Goal: Information Seeking & Learning: Learn about a topic

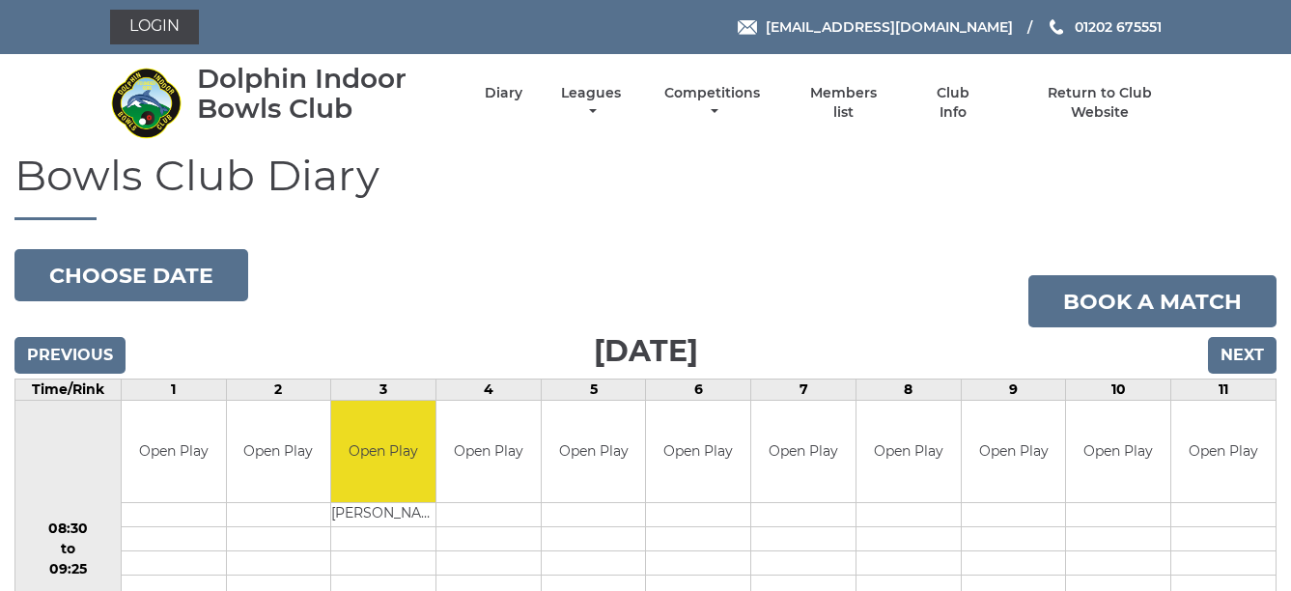
click at [730, 220] on h1 "Bowls Club Diary" at bounding box center [645, 186] width 1262 height 69
click at [591, 90] on link "Leagues" at bounding box center [591, 105] width 70 height 38
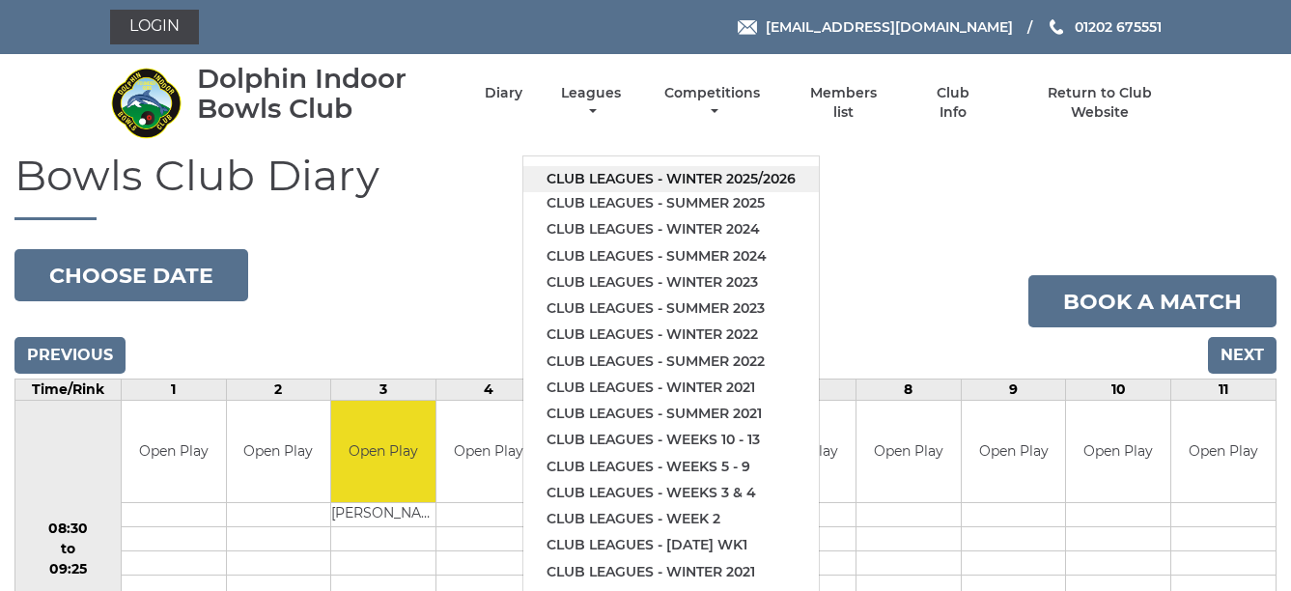
click at [702, 168] on link "Club leagues - Winter 2025/2026" at bounding box center [670, 179] width 295 height 26
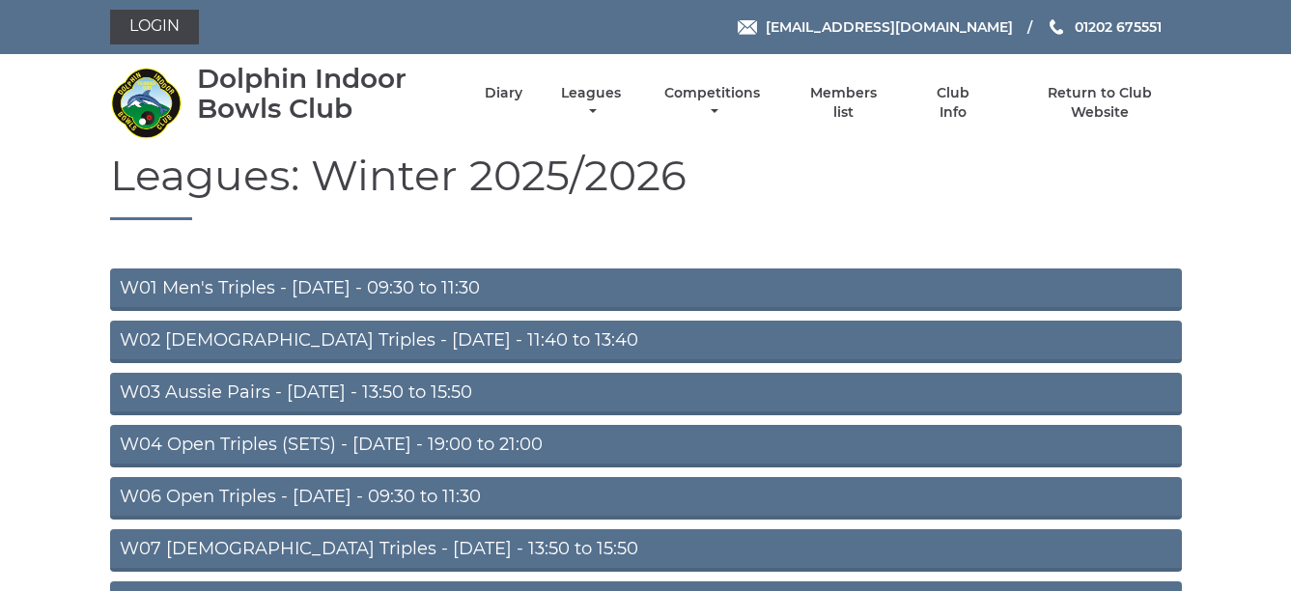
click at [570, 383] on link "W03 Aussie Pairs - Monday - 13:50 to 15:50" at bounding box center [646, 394] width 1072 height 42
click at [436, 436] on link "W04 Open Triples (SETS) - [DATE] - 19:00 to 21:00" at bounding box center [646, 446] width 1072 height 42
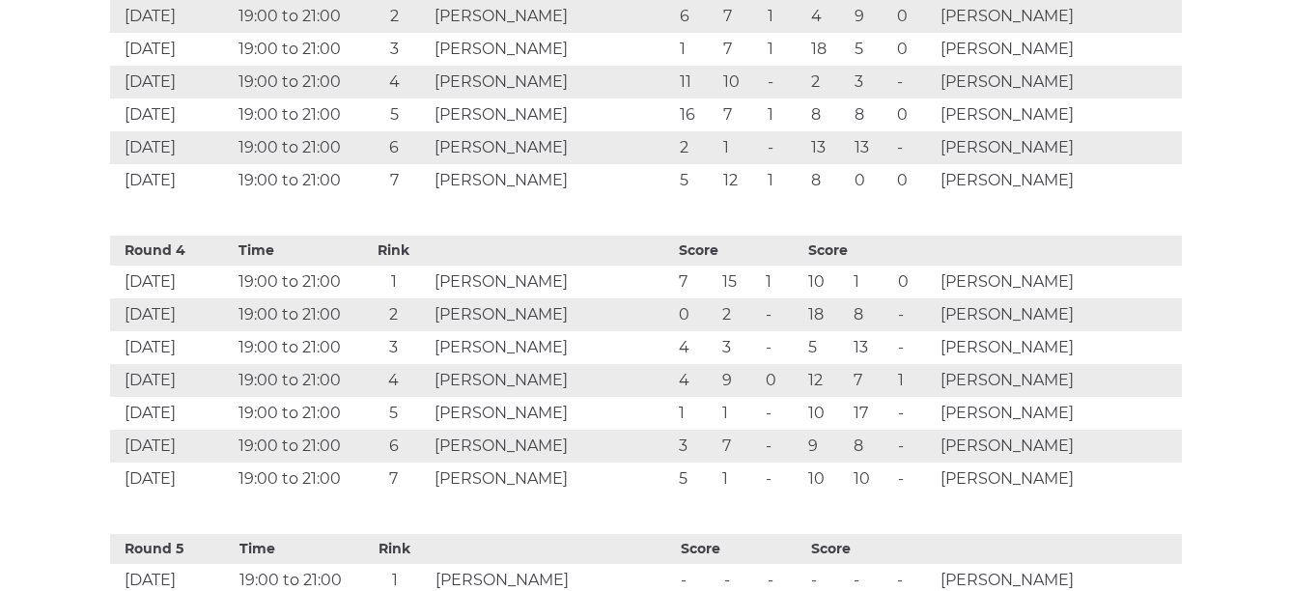
scroll to position [1880, 0]
